Goal: Task Accomplishment & Management: Manage account settings

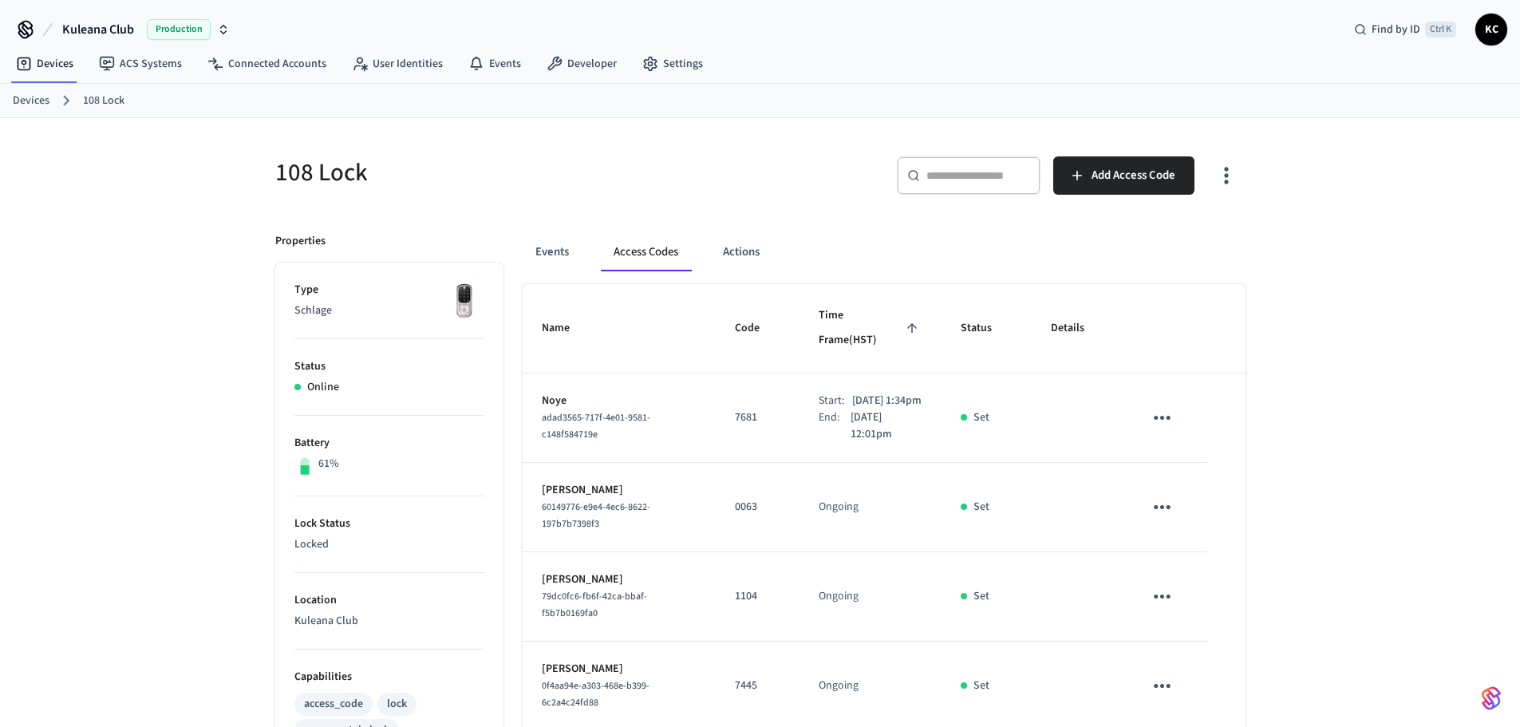
drag, startPoint x: 0, startPoint y: 0, endPoint x: 45, endPoint y: 102, distance: 111.5
click at [18, 105] on link "Devices" at bounding box center [31, 101] width 37 height 17
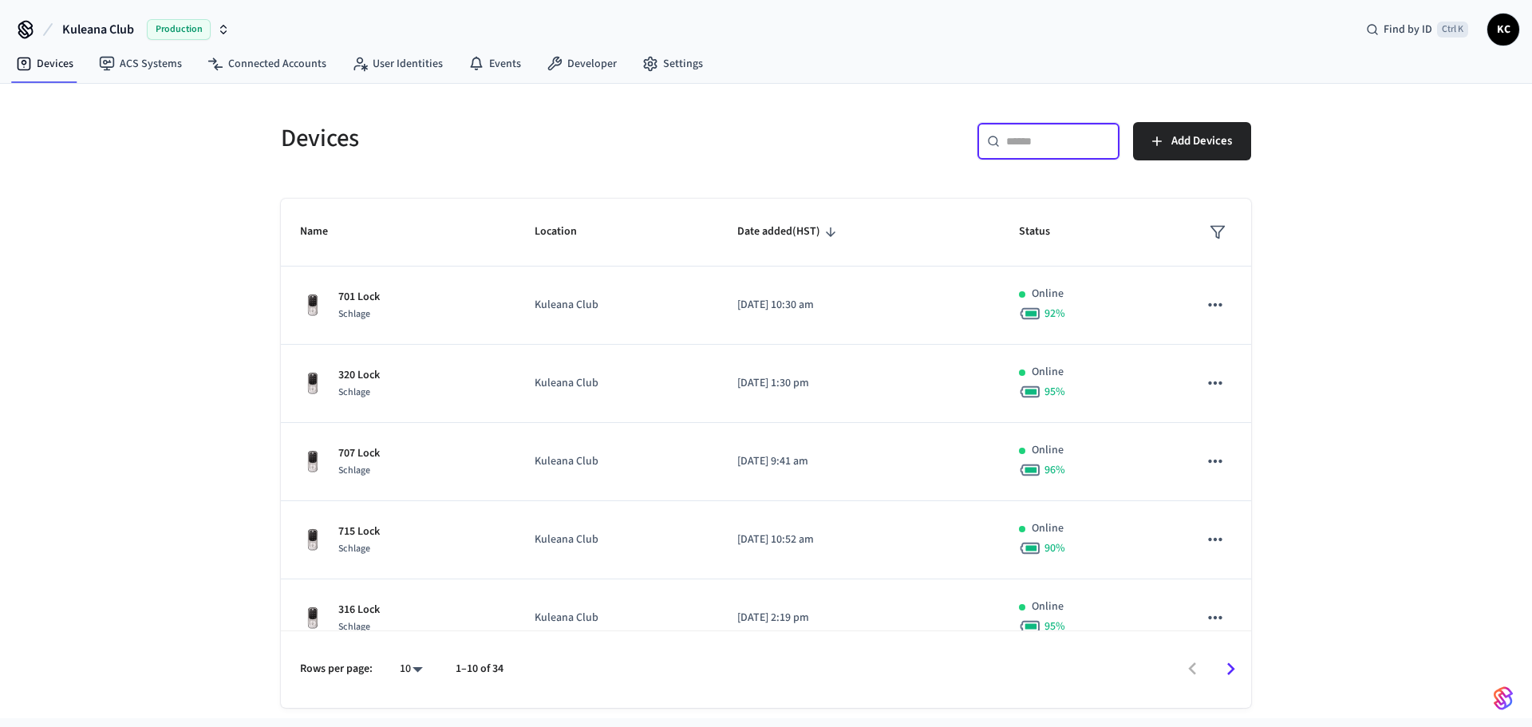
click at [1033, 145] on input "text" at bounding box center [1058, 141] width 104 height 16
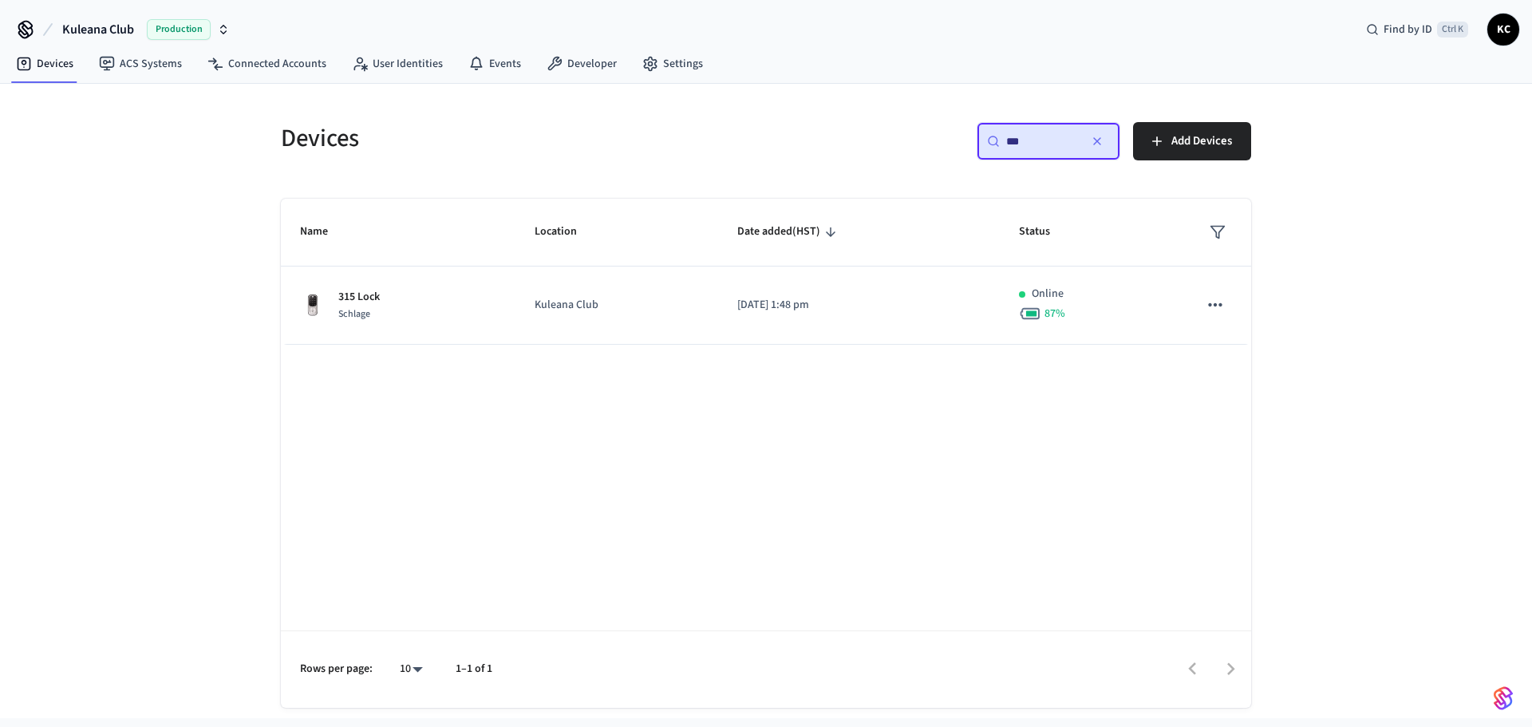
type input "***"
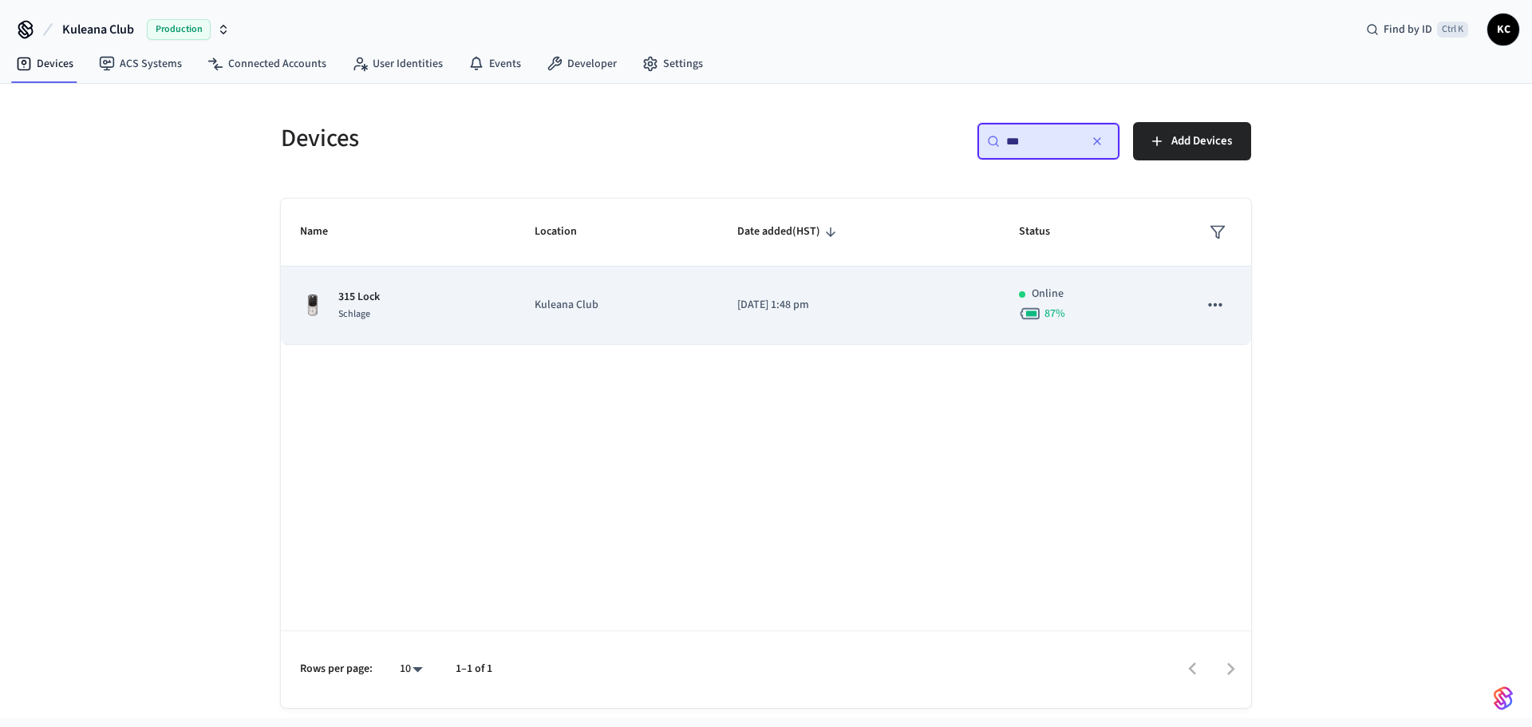
click at [763, 288] on td "[DATE] 1:48 pm" at bounding box center [859, 306] width 282 height 78
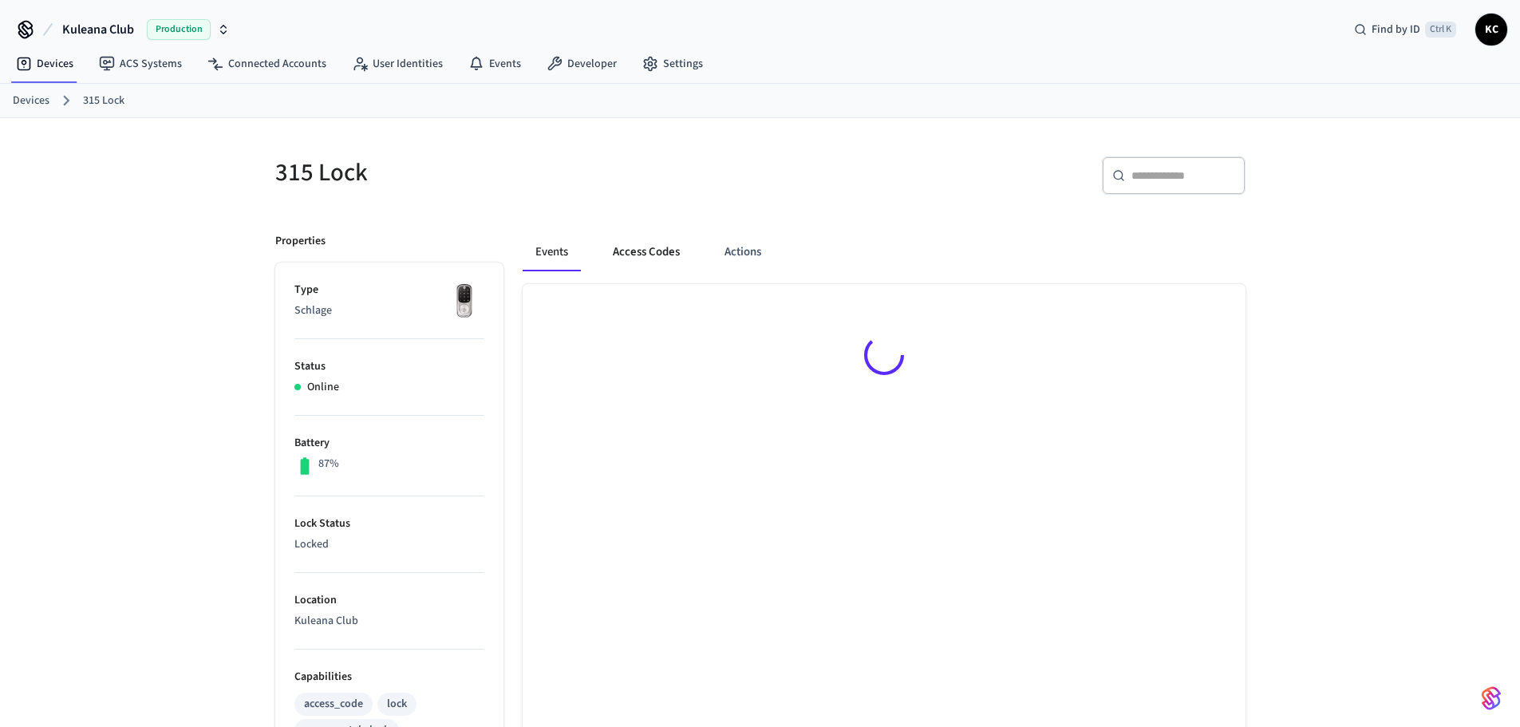
click at [665, 249] on button "Access Codes" at bounding box center [646, 252] width 93 height 38
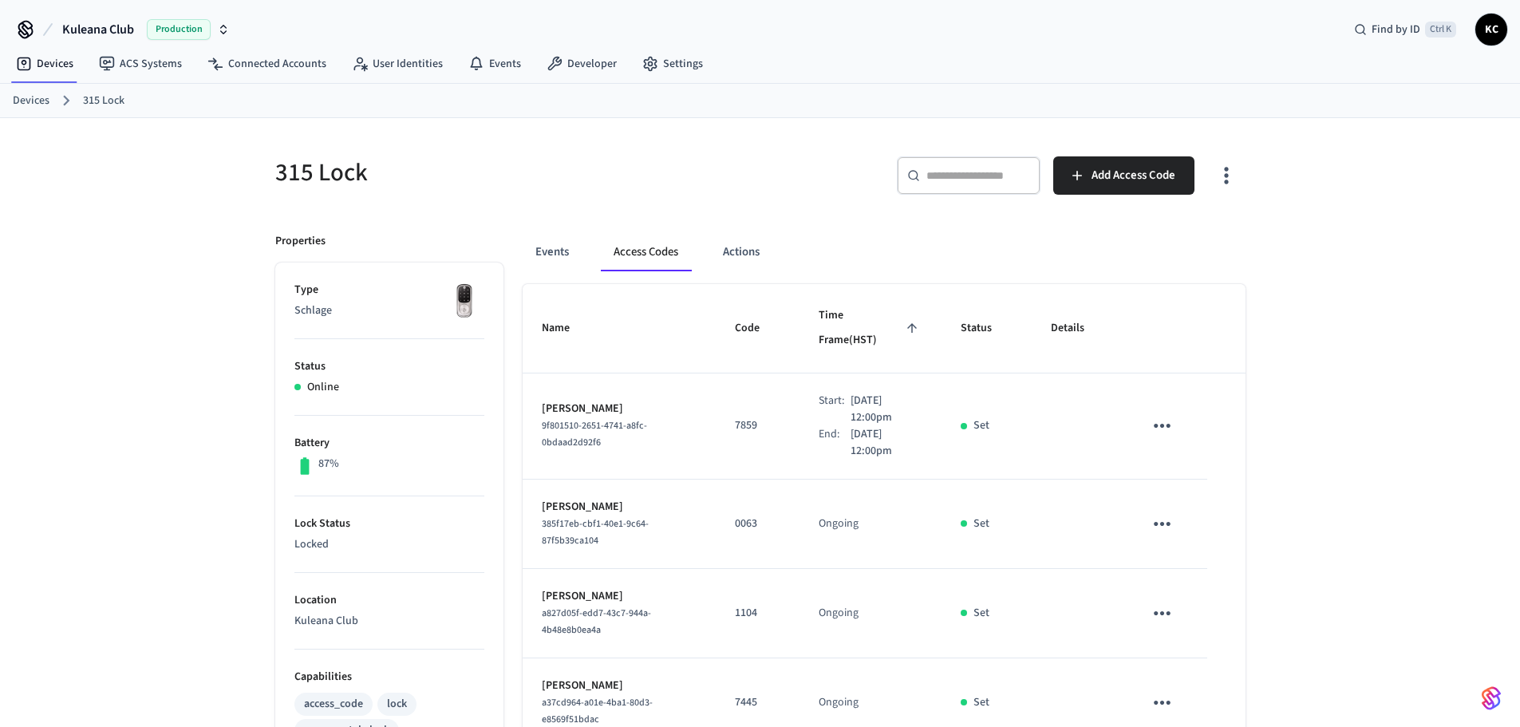
drag, startPoint x: 34, startPoint y: 99, endPoint x: 61, endPoint y: 100, distance: 27.9
click at [34, 99] on link "Devices" at bounding box center [31, 101] width 37 height 17
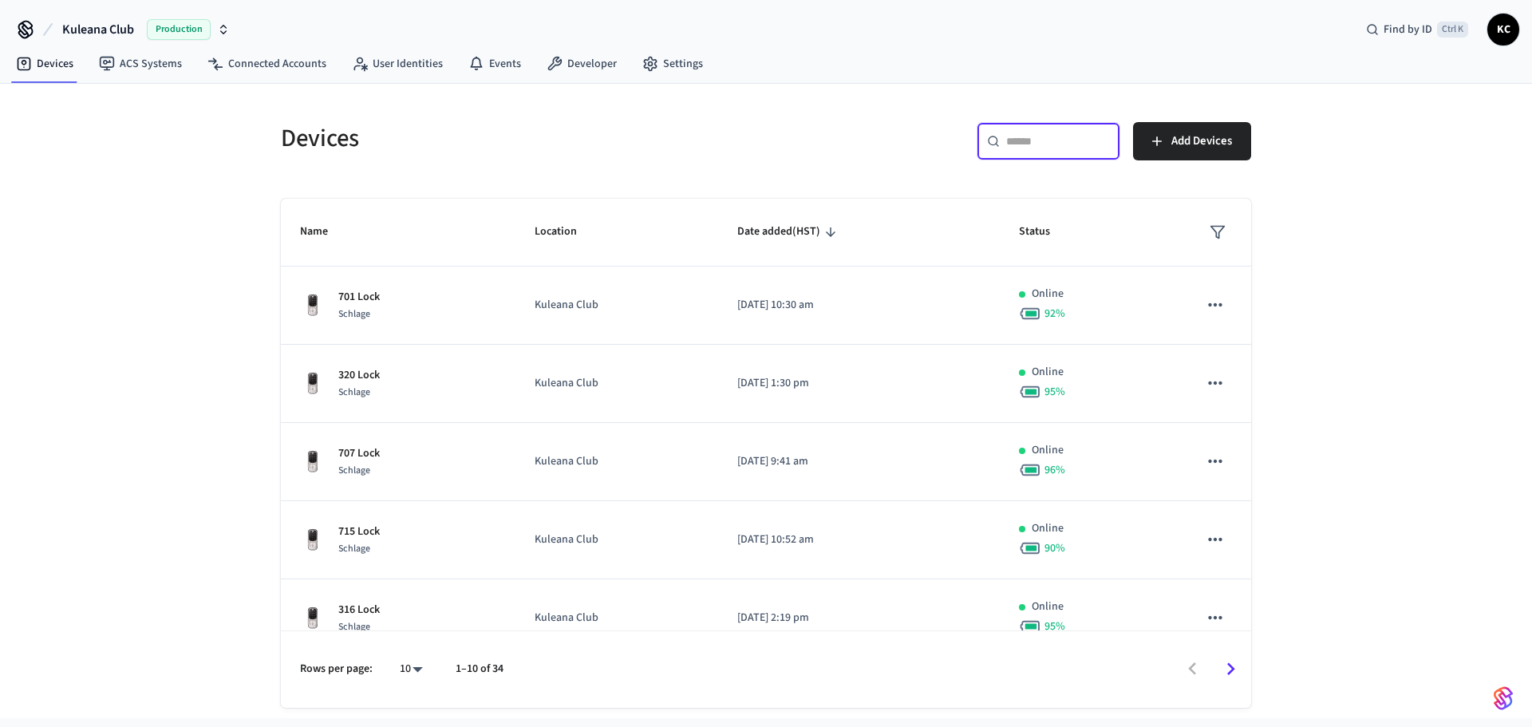
click at [1039, 140] on input "text" at bounding box center [1058, 141] width 104 height 16
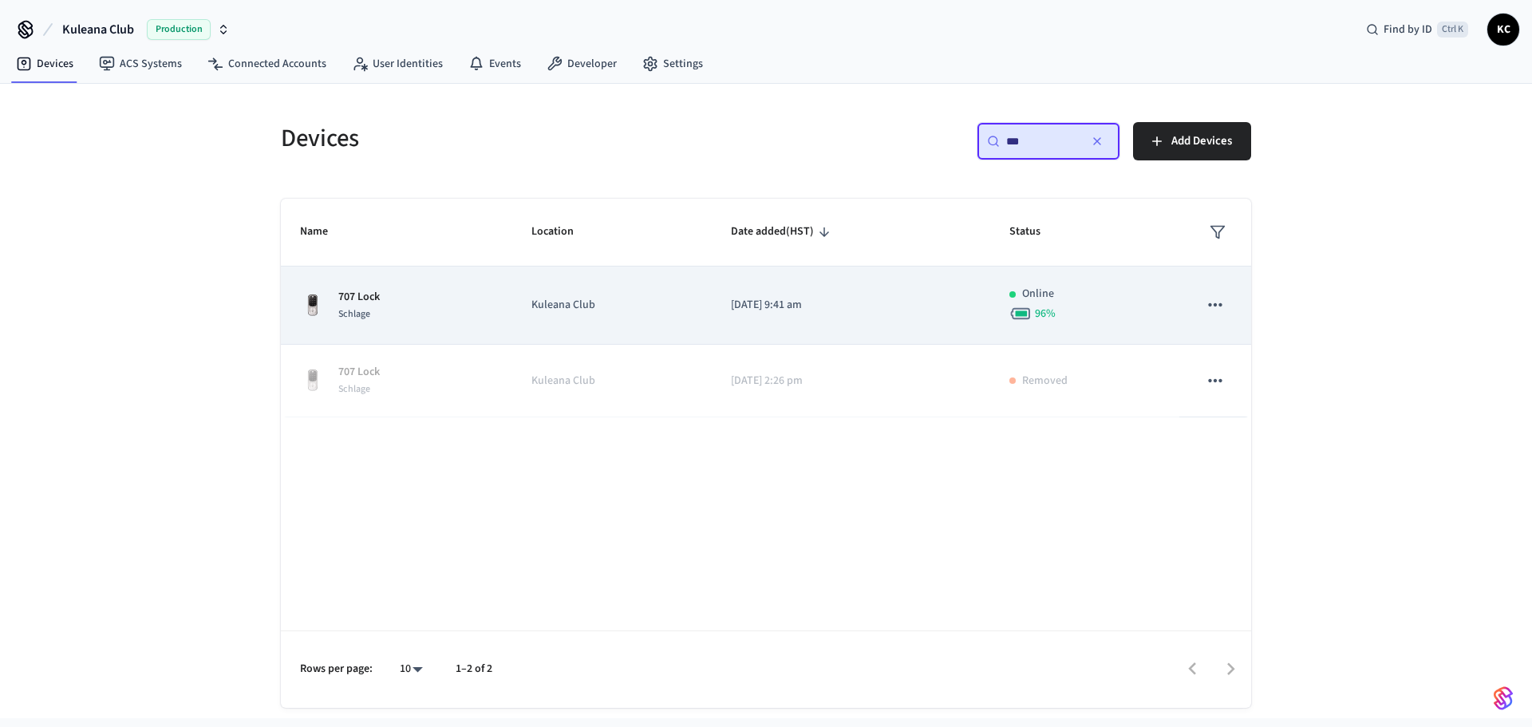
type input "***"
click at [745, 304] on p "[DATE] 9:41 am" at bounding box center [851, 305] width 240 height 17
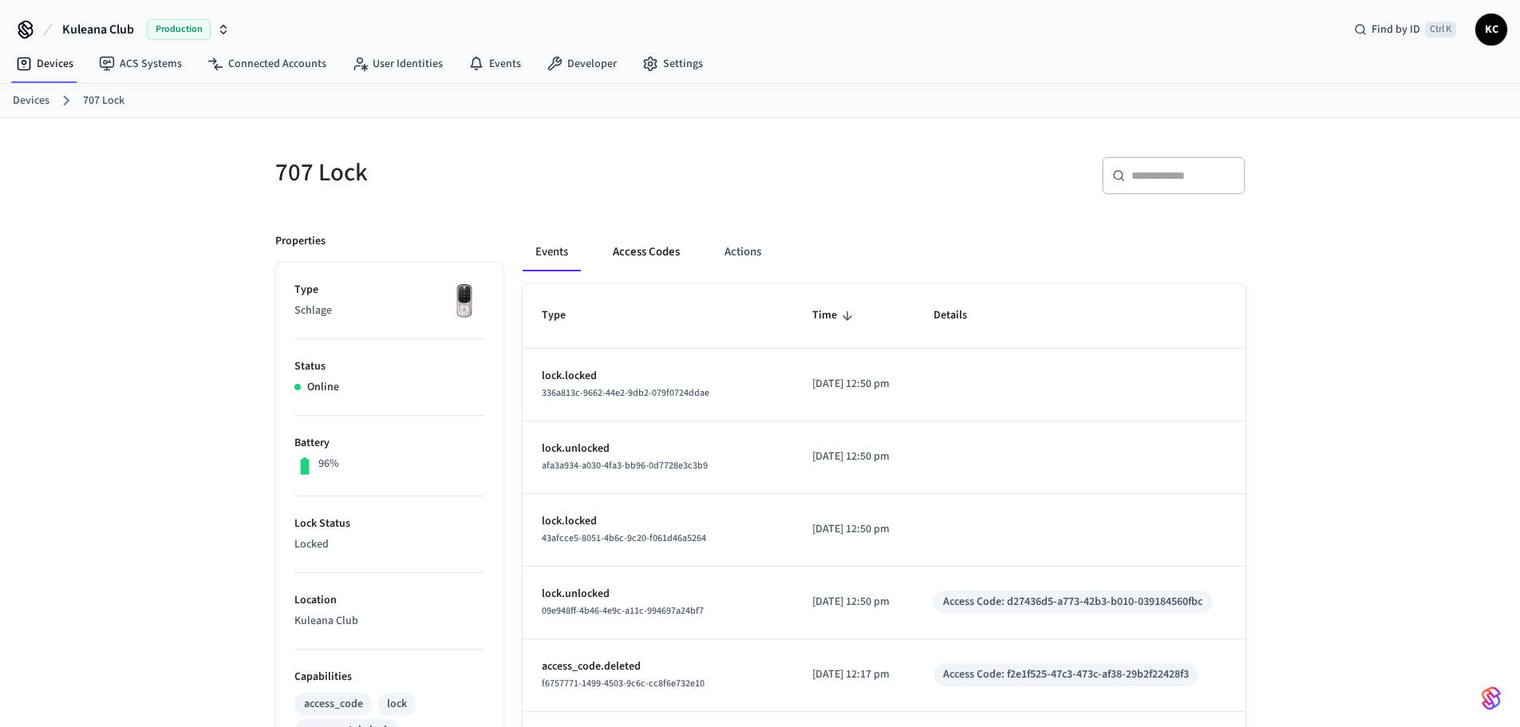
click at [654, 254] on button "Access Codes" at bounding box center [646, 252] width 93 height 38
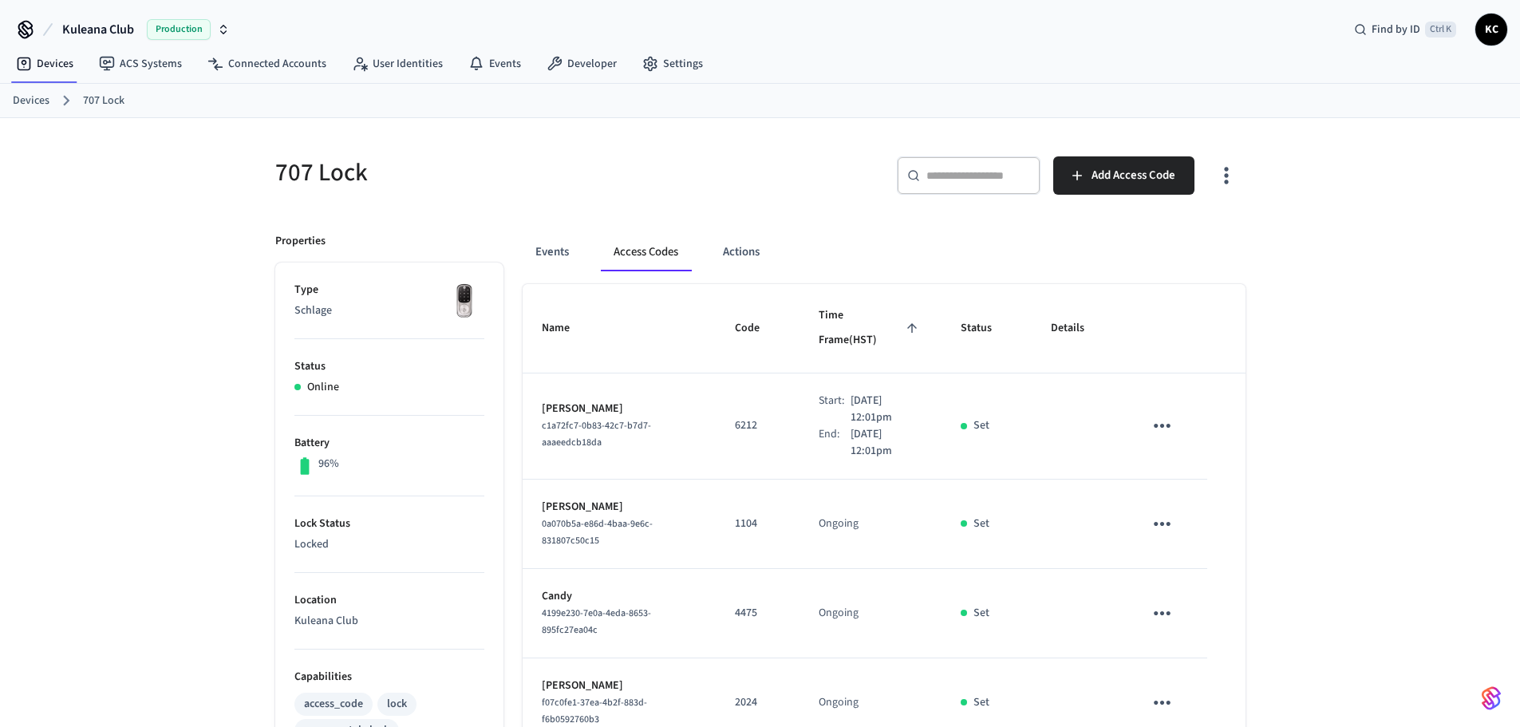
click at [1155, 424] on icon "sticky table" at bounding box center [1162, 426] width 17 height 4
click at [1195, 442] on li "Edit" at bounding box center [1205, 437] width 76 height 43
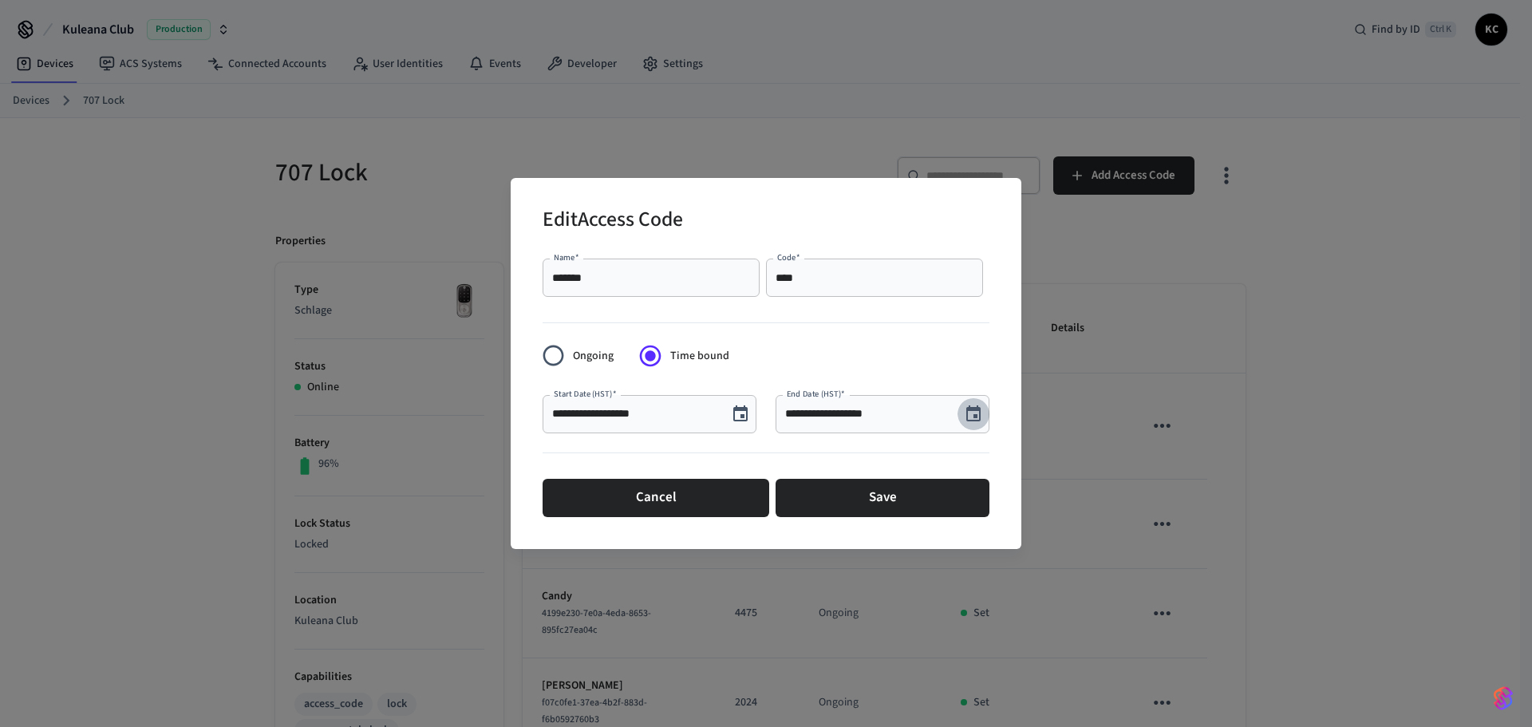
click at [967, 407] on icon "Choose date, selected date is Sep 26, 2025" at bounding box center [973, 414] width 19 height 19
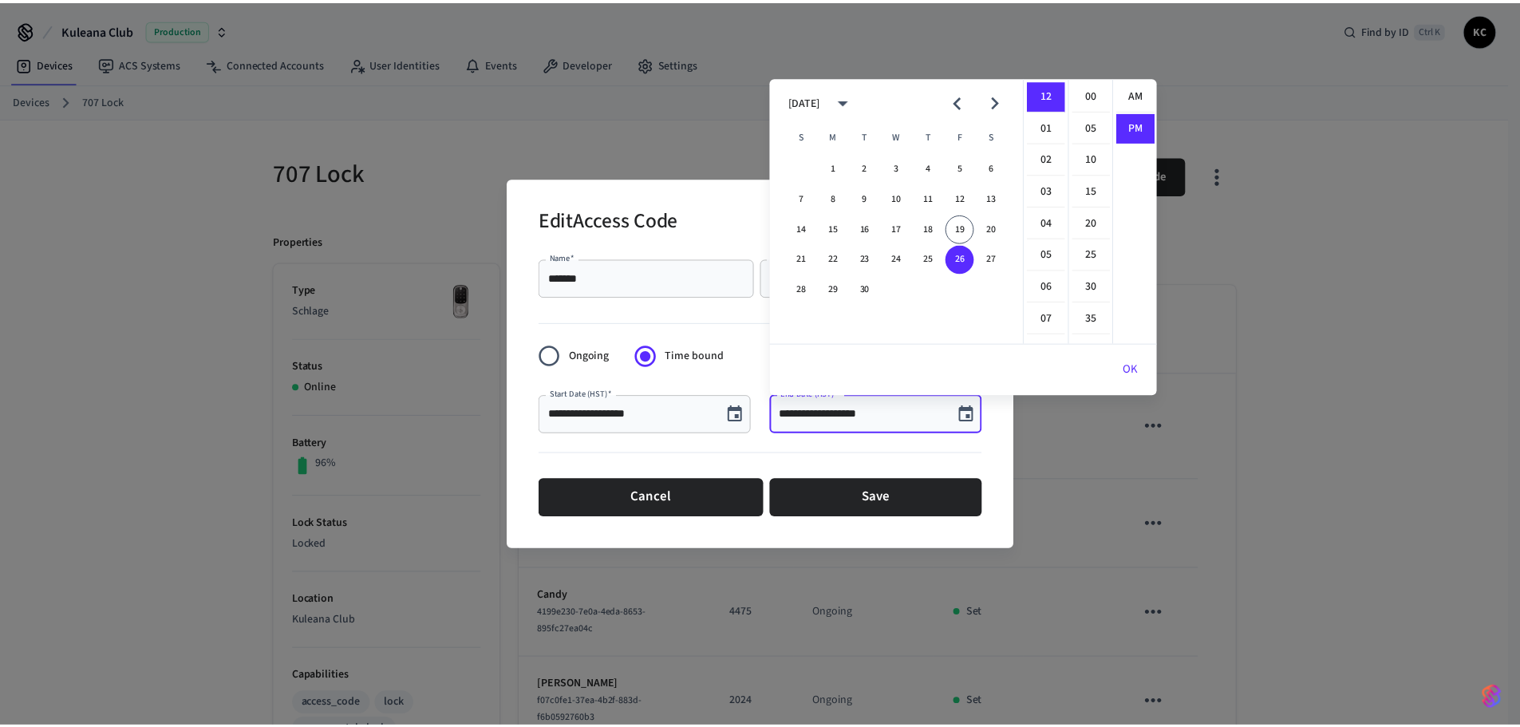
scroll to position [30, 0]
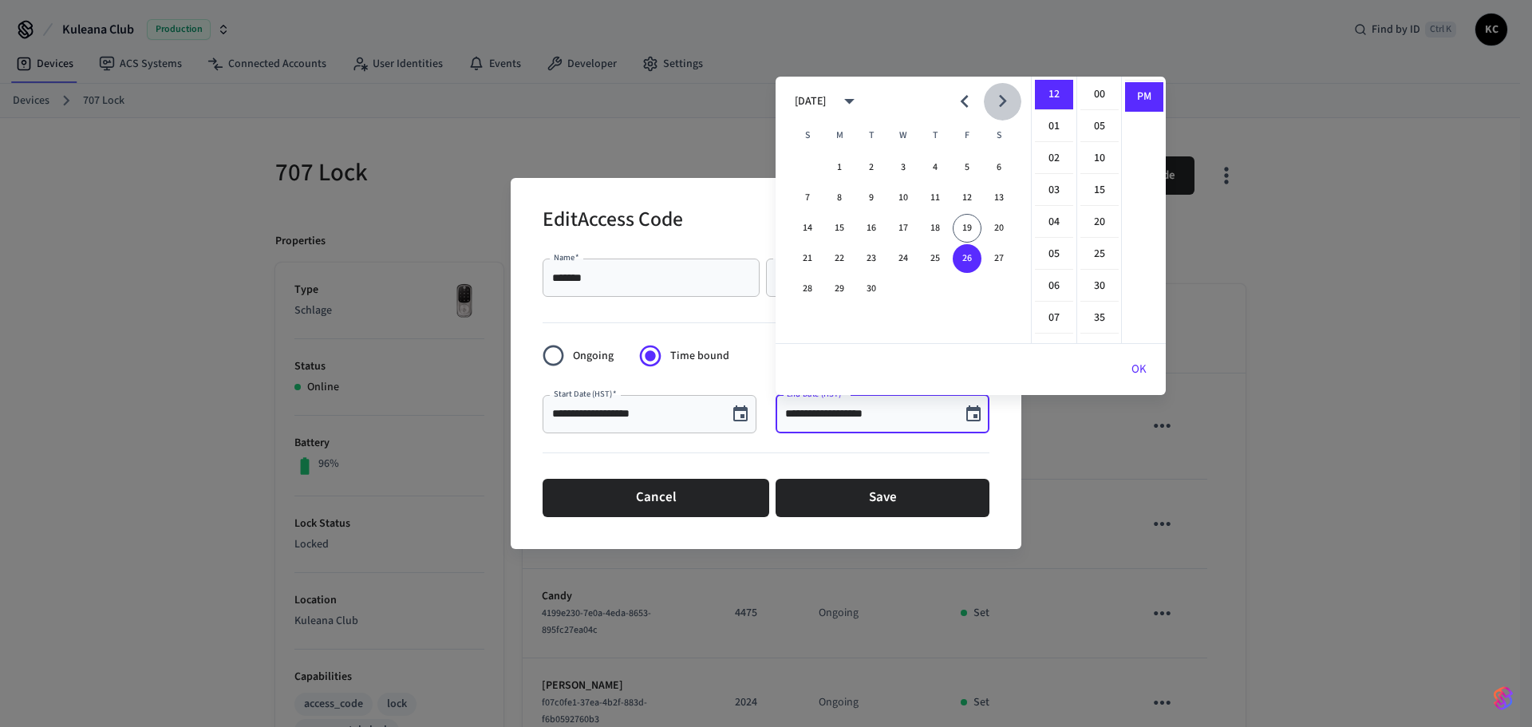
click at [1005, 102] on icon "Next month" at bounding box center [1003, 101] width 8 height 13
click at [962, 278] on button "31" at bounding box center [967, 289] width 29 height 29
click at [1096, 97] on li "00" at bounding box center [1099, 95] width 38 height 30
type input "**********"
click at [1137, 371] on button "OK" at bounding box center [1138, 369] width 53 height 38
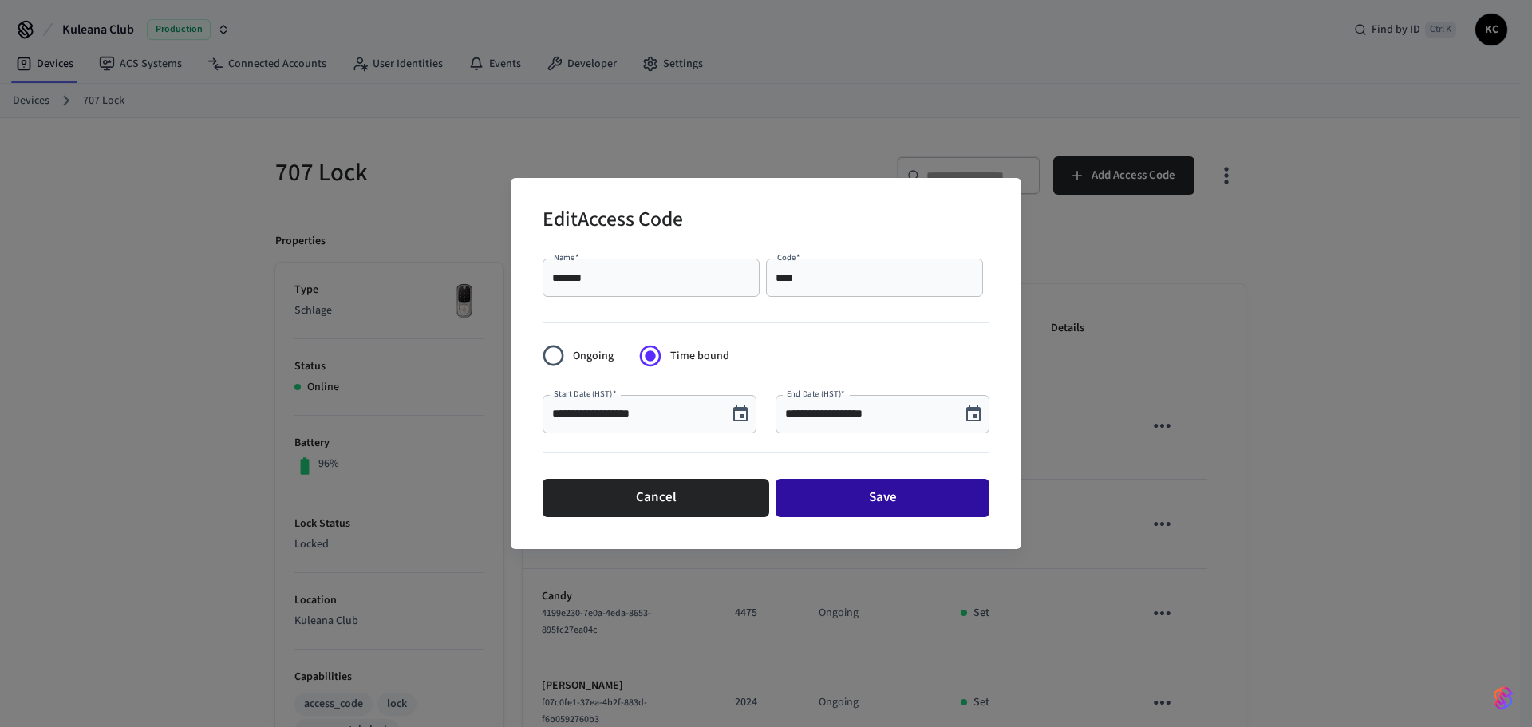
click at [929, 500] on button "Save" at bounding box center [883, 498] width 214 height 38
